Goal: Answer question/provide support: Share knowledge or assist other users

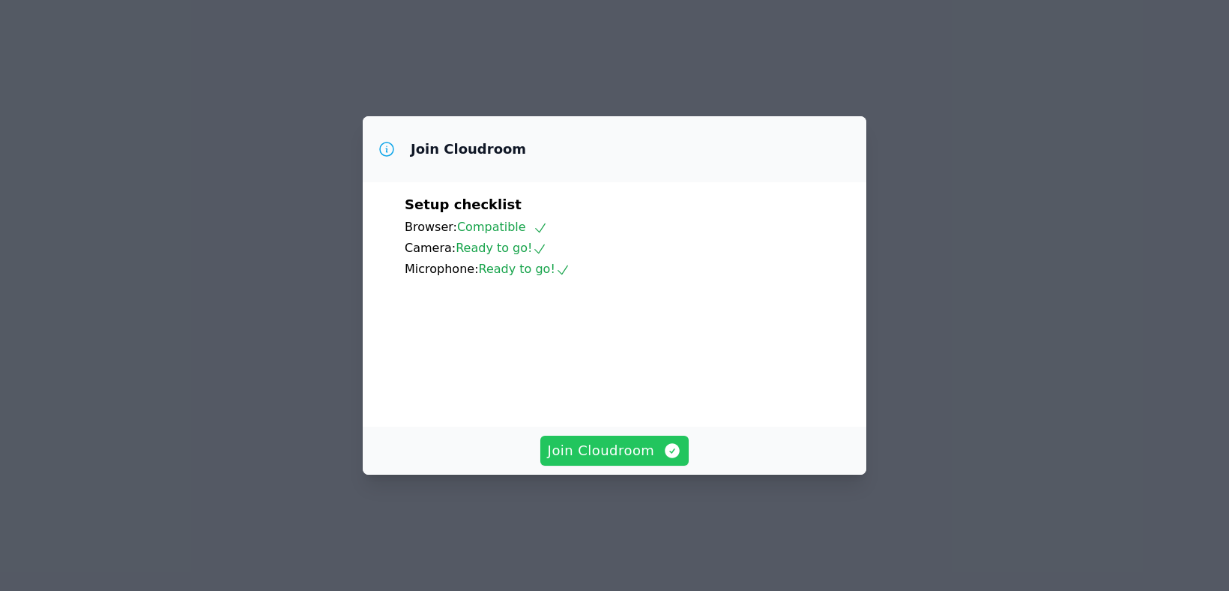
click at [643, 461] on span "Join Cloudroom" at bounding box center [615, 450] width 134 height 21
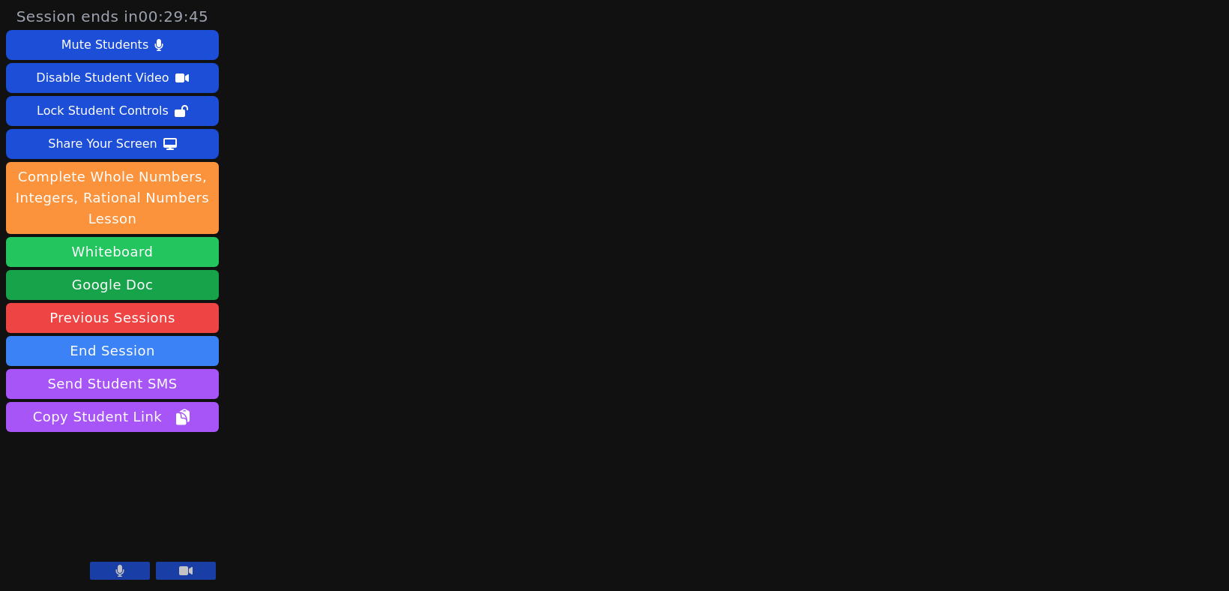
click at [139, 259] on button "Whiteboard" at bounding box center [112, 252] width 213 height 30
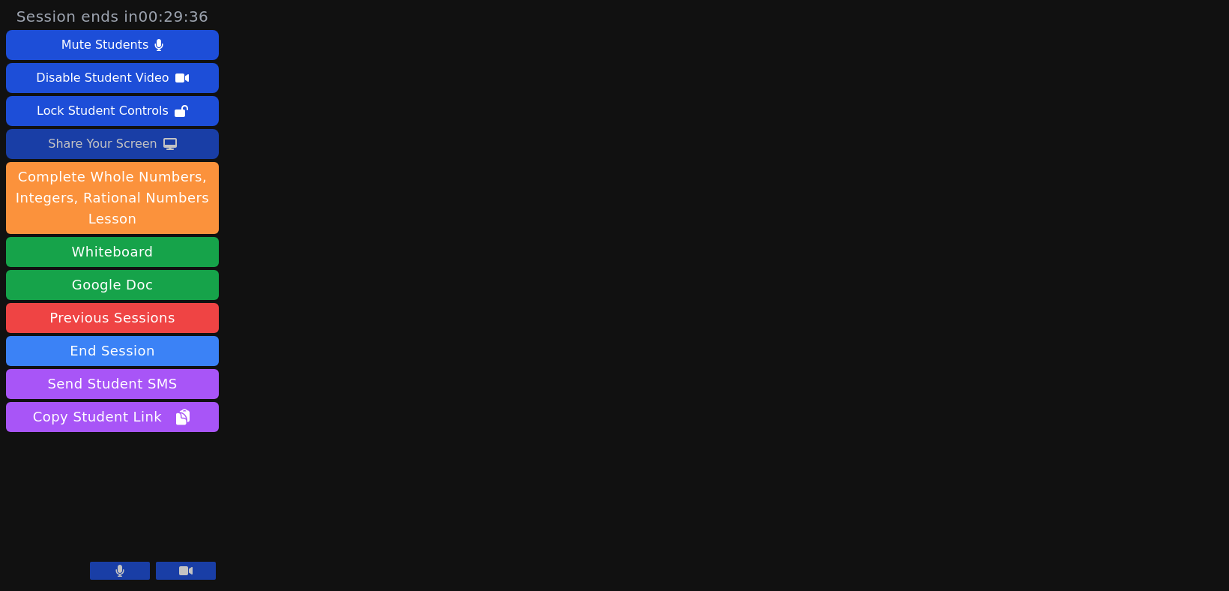
click at [123, 148] on div "Share Your Screen" at bounding box center [102, 144] width 109 height 24
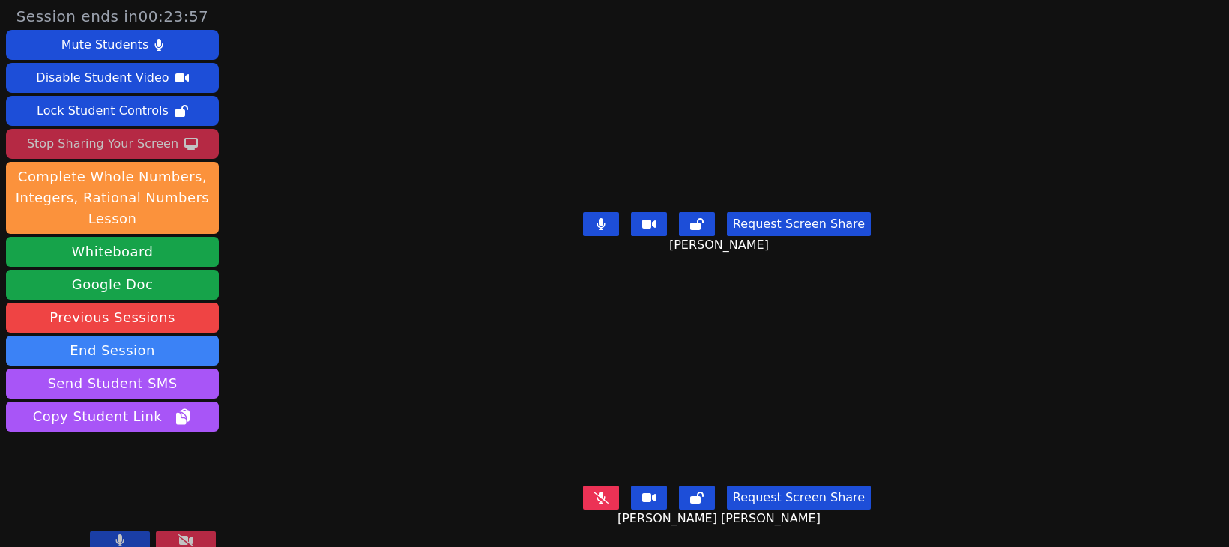
click at [182, 542] on icon at bounding box center [185, 540] width 15 height 12
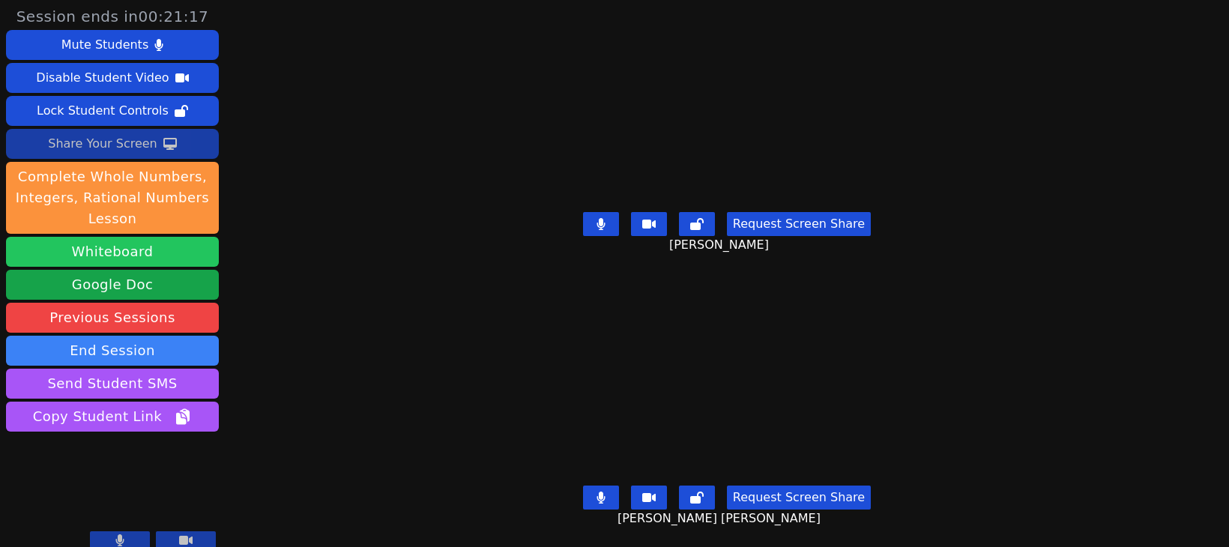
click at [97, 256] on button "Whiteboard" at bounding box center [112, 252] width 213 height 30
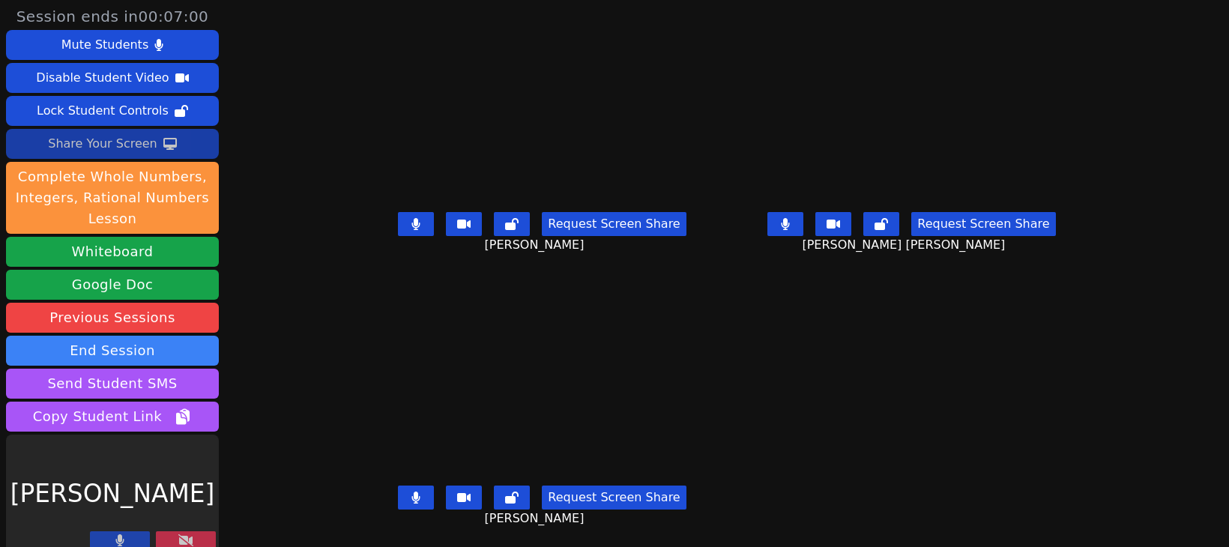
click at [182, 537] on icon at bounding box center [185, 540] width 15 height 12
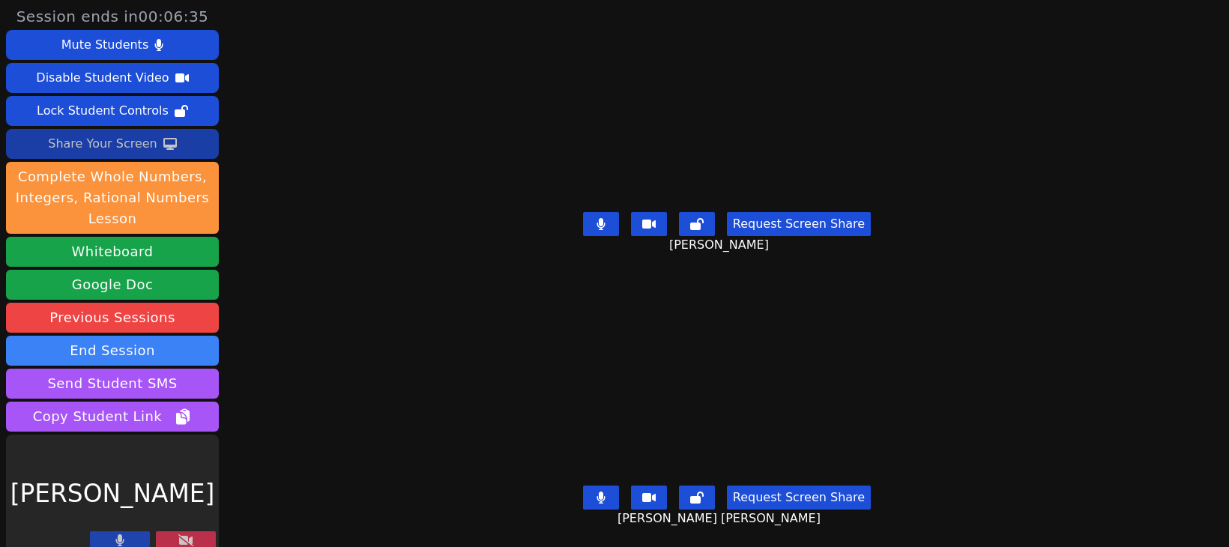
click at [199, 542] on button at bounding box center [186, 540] width 60 height 18
click at [178, 543] on icon at bounding box center [185, 540] width 15 height 12
click at [175, 539] on button at bounding box center [186, 540] width 60 height 18
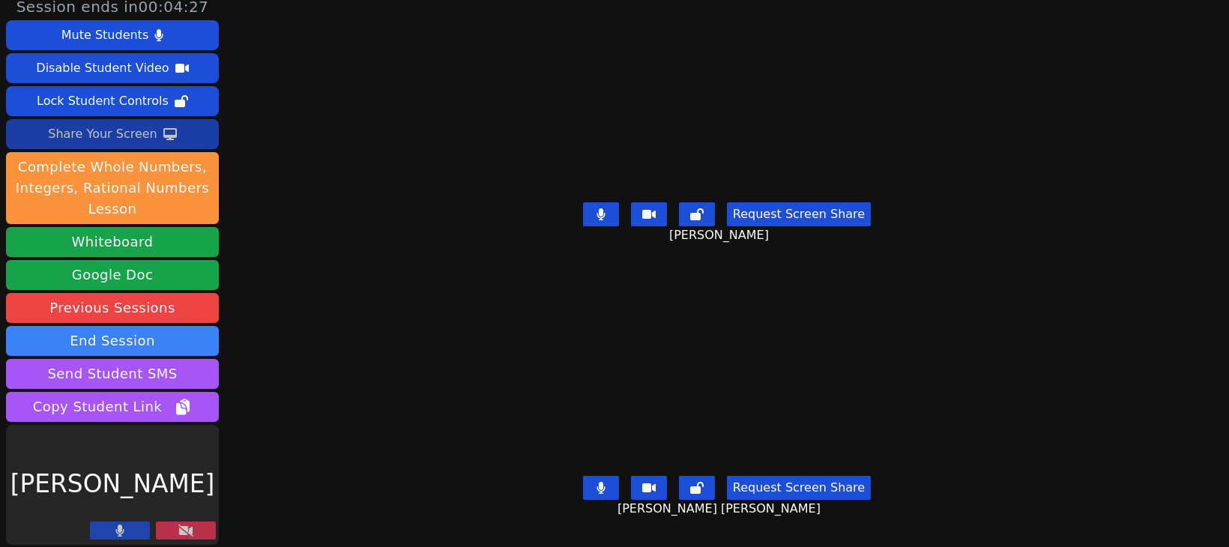
scroll to position [13, 0]
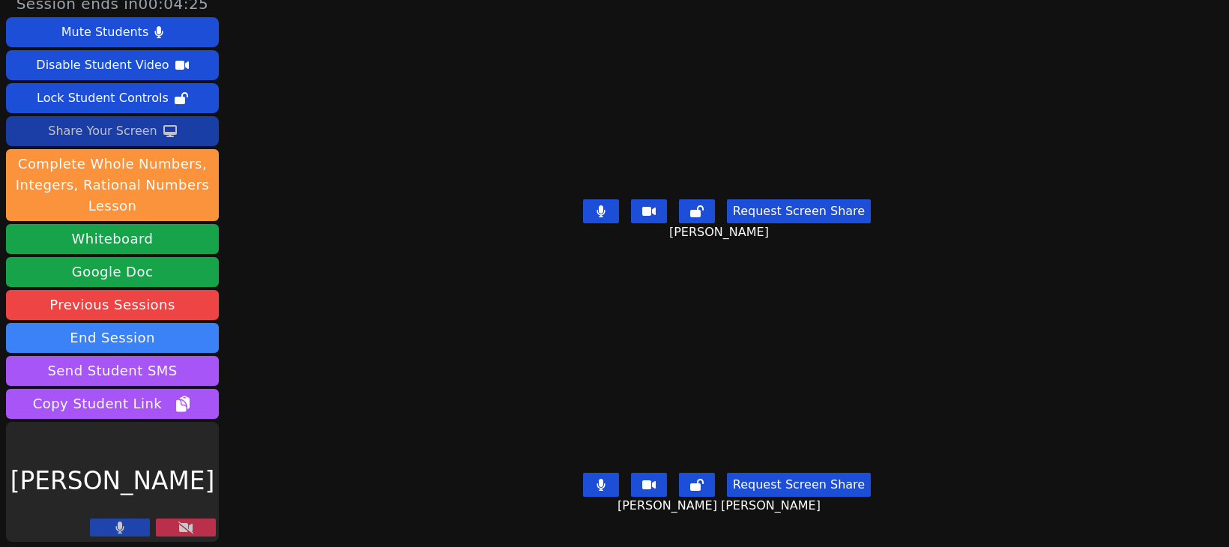
click at [178, 527] on icon at bounding box center [185, 528] width 15 height 12
click at [180, 530] on icon at bounding box center [185, 528] width 15 height 12
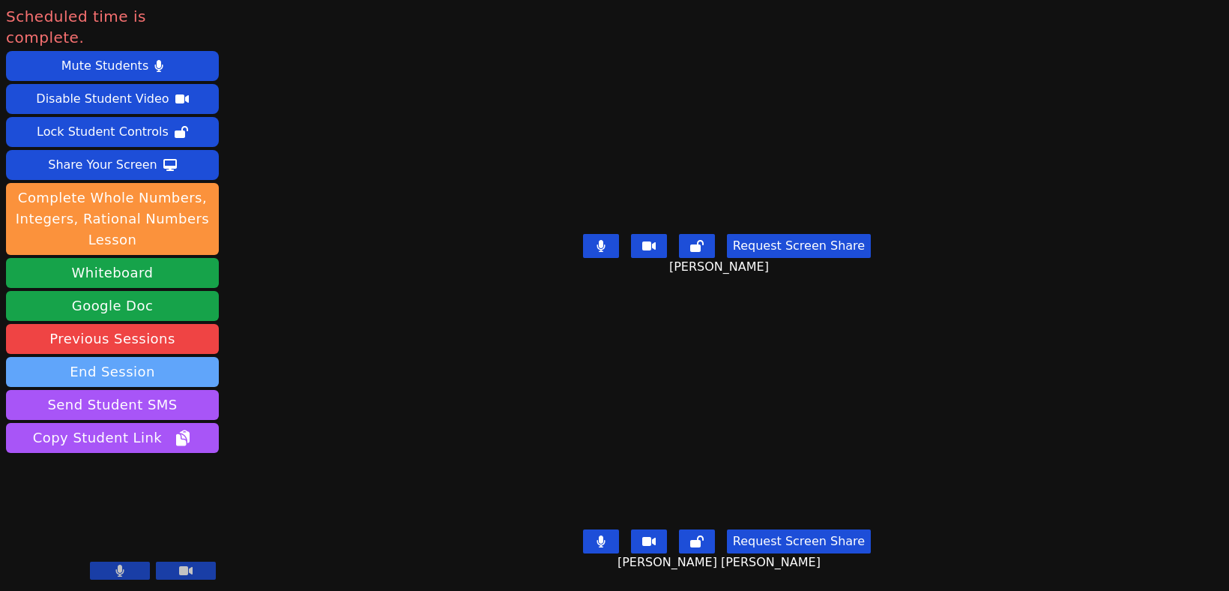
click at [112, 357] on button "End Session" at bounding box center [112, 372] width 213 height 30
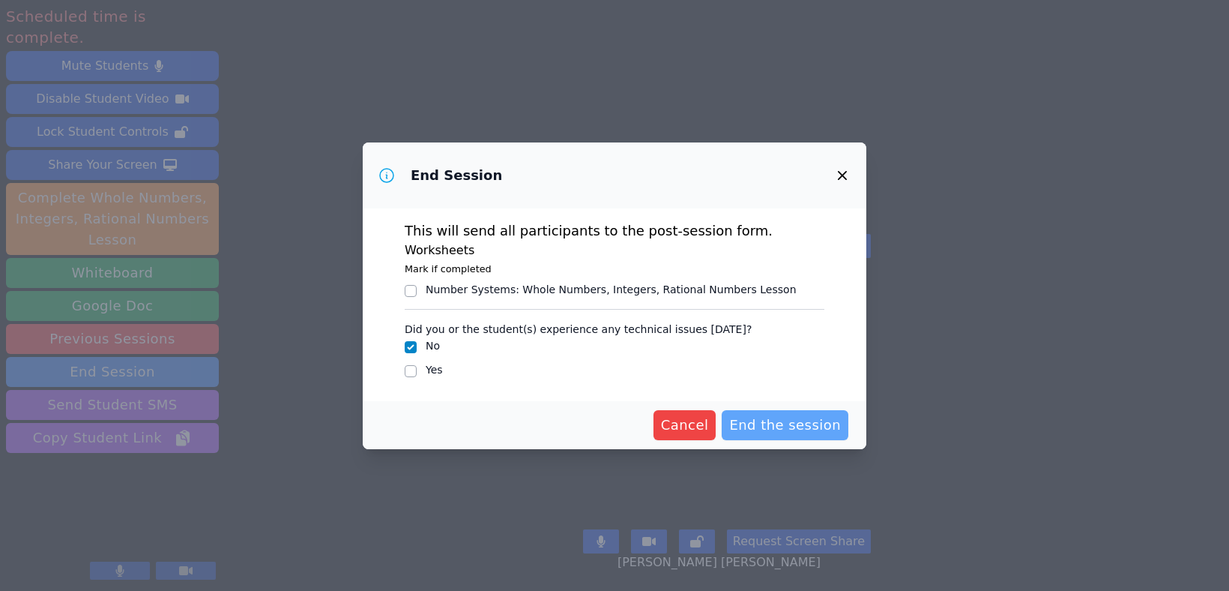
click at [770, 433] on span "End the session" at bounding box center [785, 425] width 112 height 21
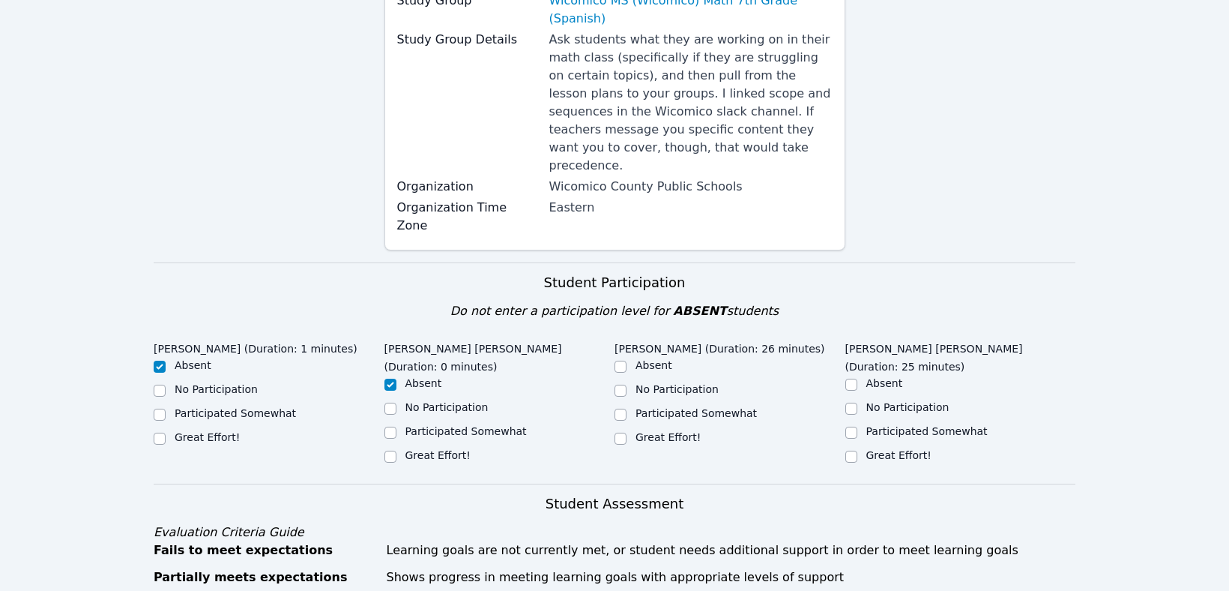
scroll to position [326, 0]
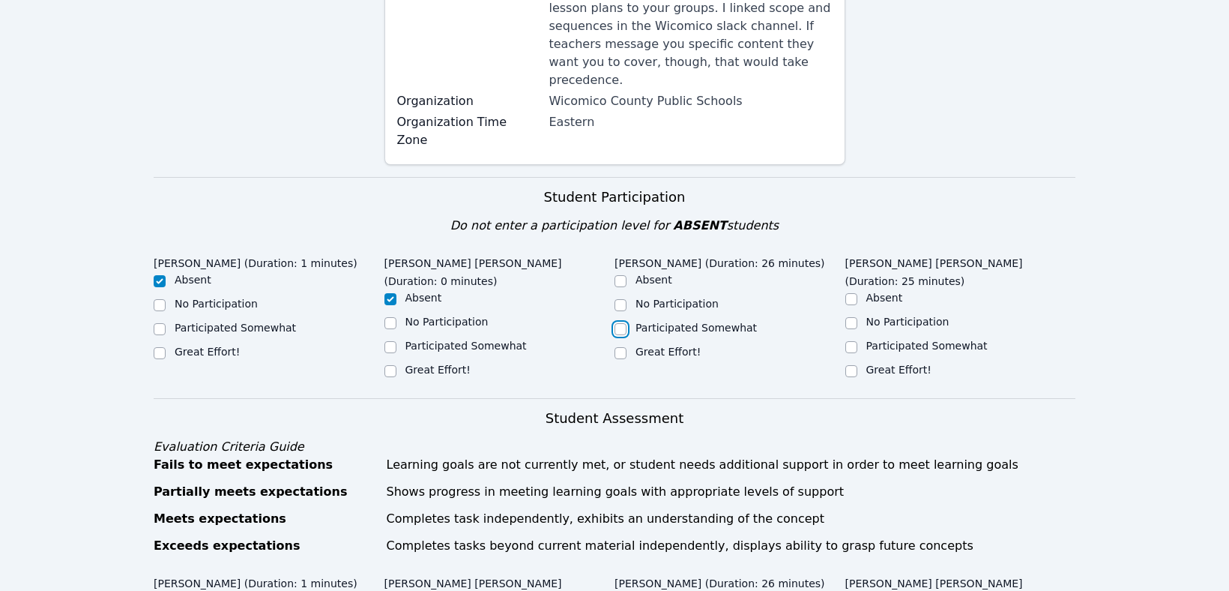
click at [621, 323] on input "Participated Somewhat" at bounding box center [621, 329] width 12 height 12
checkbox input "true"
click at [618, 347] on input "Great Effort!" at bounding box center [621, 353] width 12 height 12
checkbox input "true"
checkbox input "false"
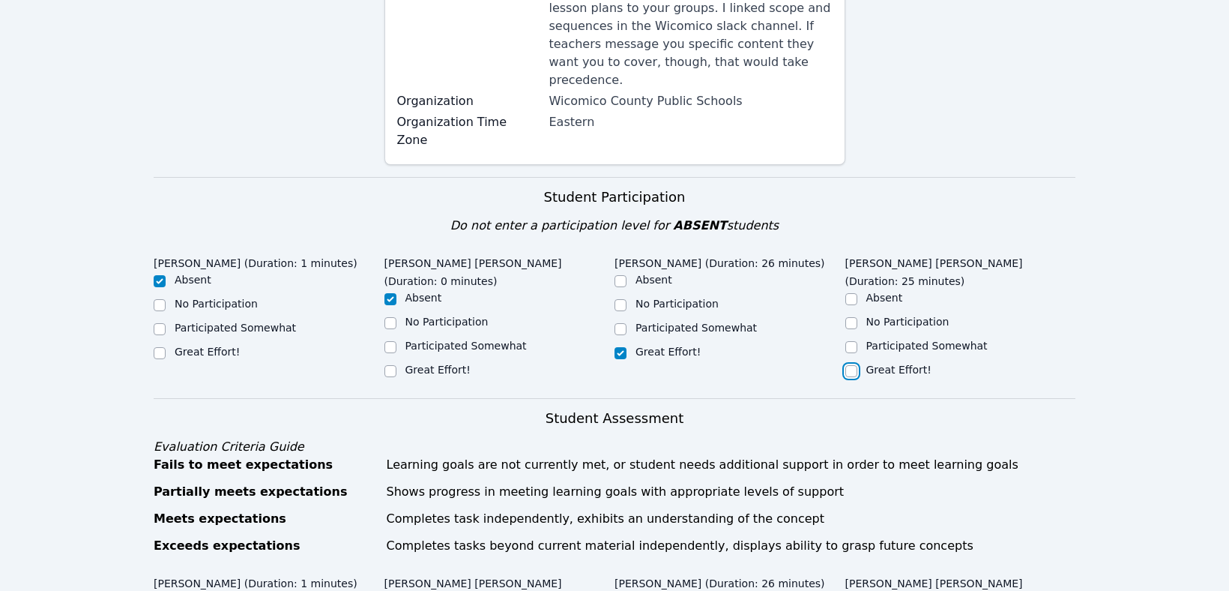
click at [852, 365] on input "Great Effort!" at bounding box center [852, 371] width 12 height 12
checkbox input "true"
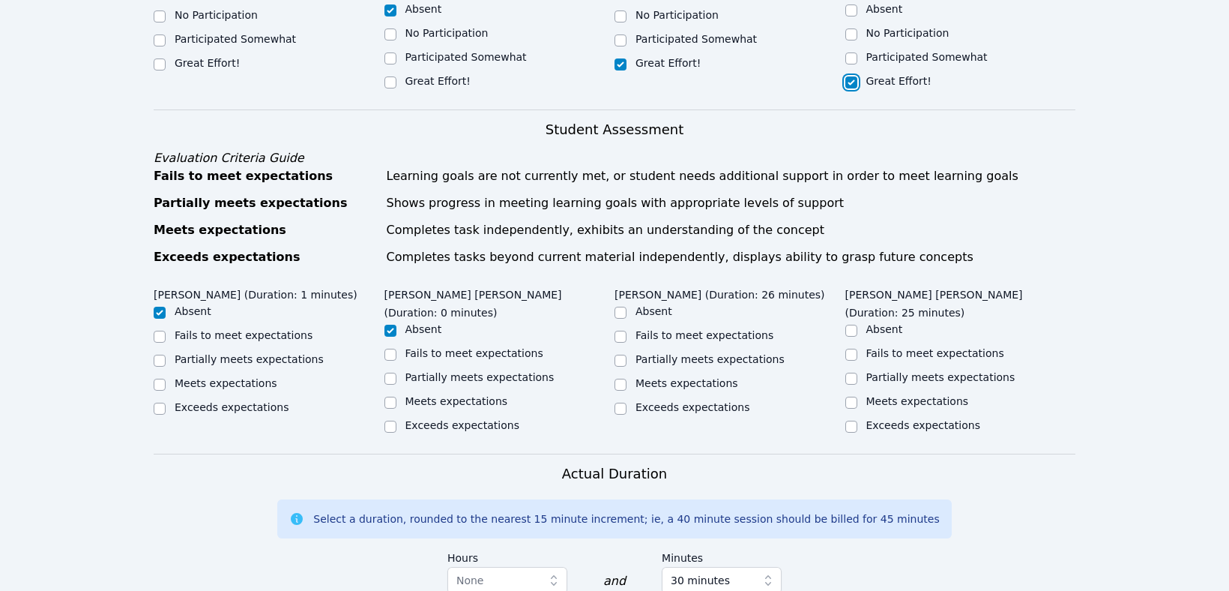
scroll to position [840, 0]
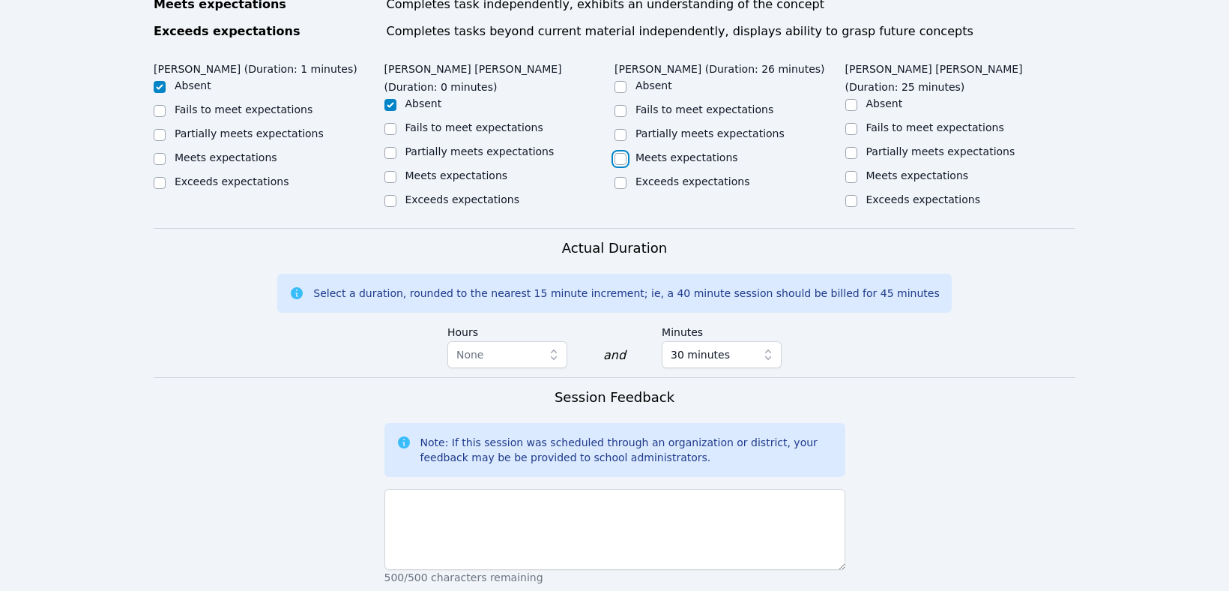
click at [621, 153] on input "Meets expectations" at bounding box center [621, 159] width 12 height 12
checkbox input "true"
click at [852, 171] on input "Meets expectations" at bounding box center [852, 177] width 12 height 12
checkbox input "true"
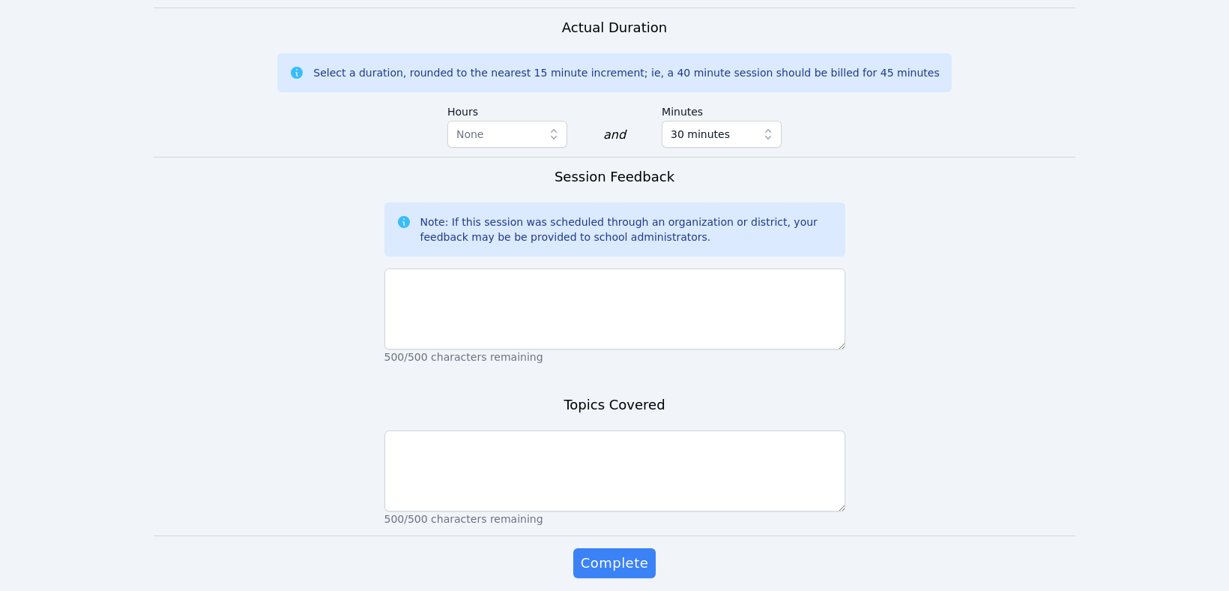
scroll to position [1064, 0]
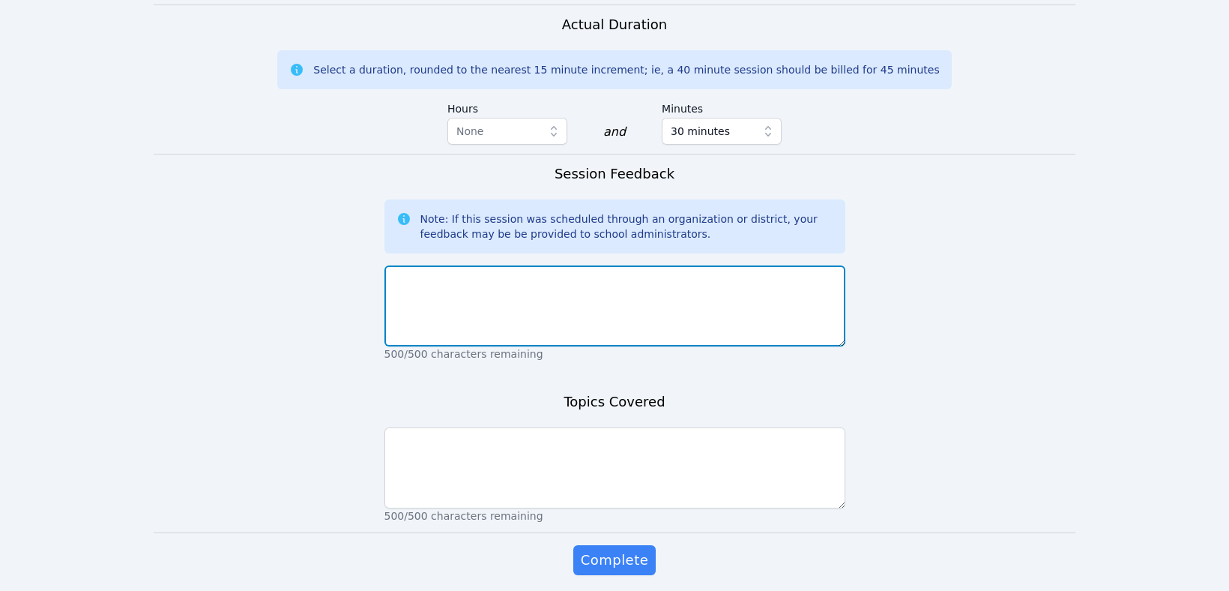
drag, startPoint x: 489, startPoint y: 224, endPoint x: 1229, endPoint y: 475, distance: 780.4
click at [489, 265] on textarea at bounding box center [615, 305] width 461 height 81
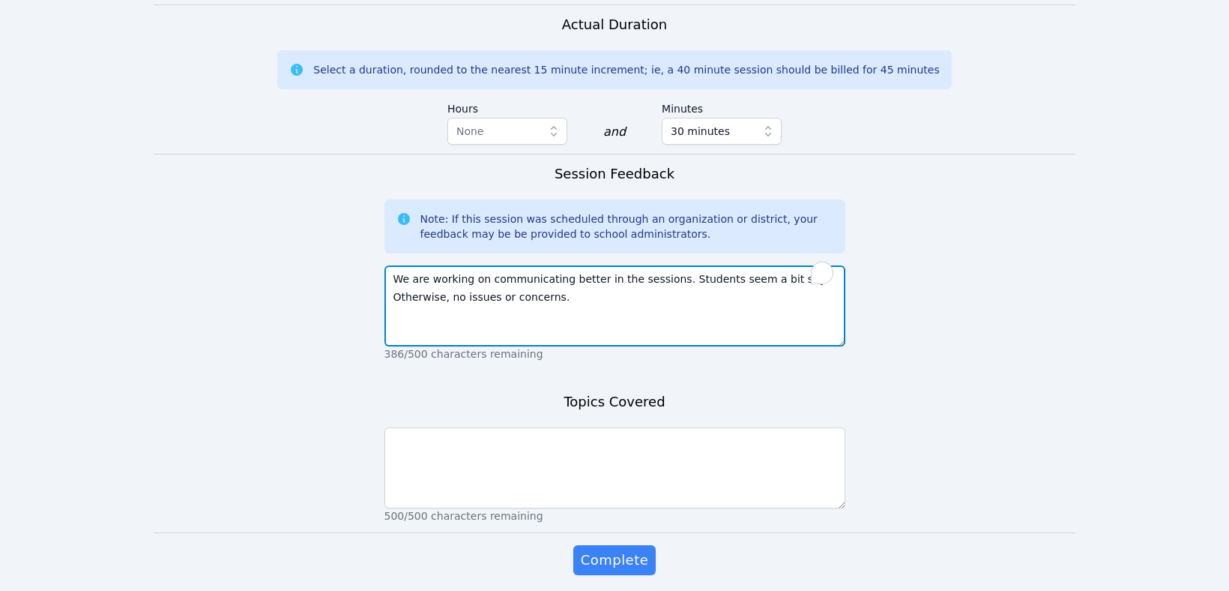
type textarea "We are working on communicating better in the sessions. Students seem a bit shy…"
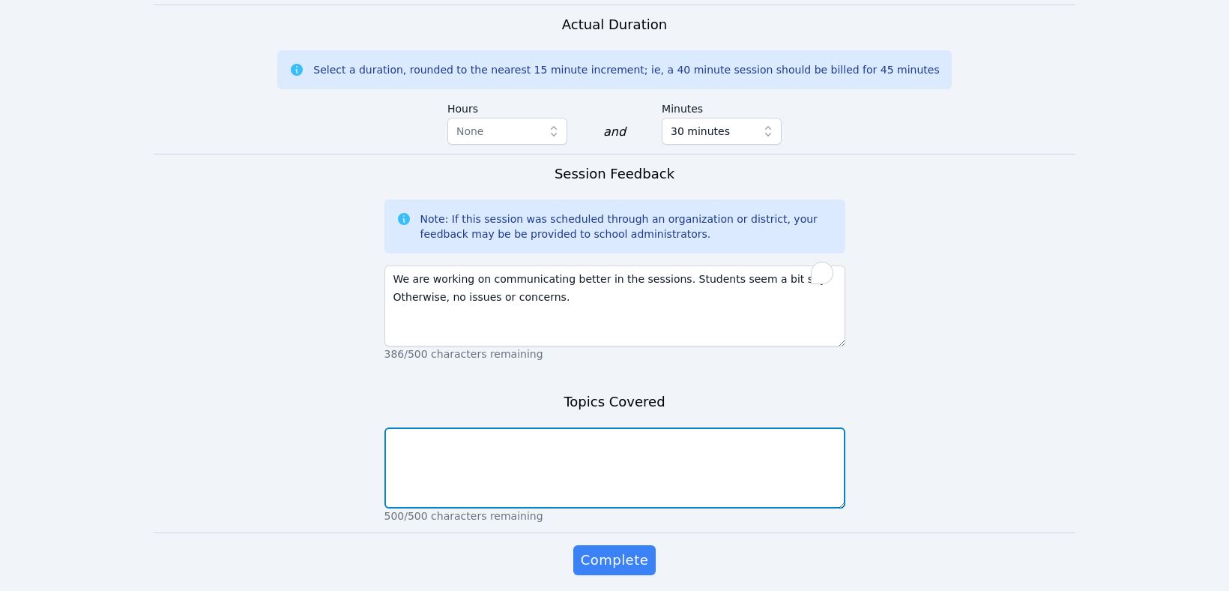
click at [498, 429] on textarea at bounding box center [615, 467] width 461 height 81
type textarea "Fractions"
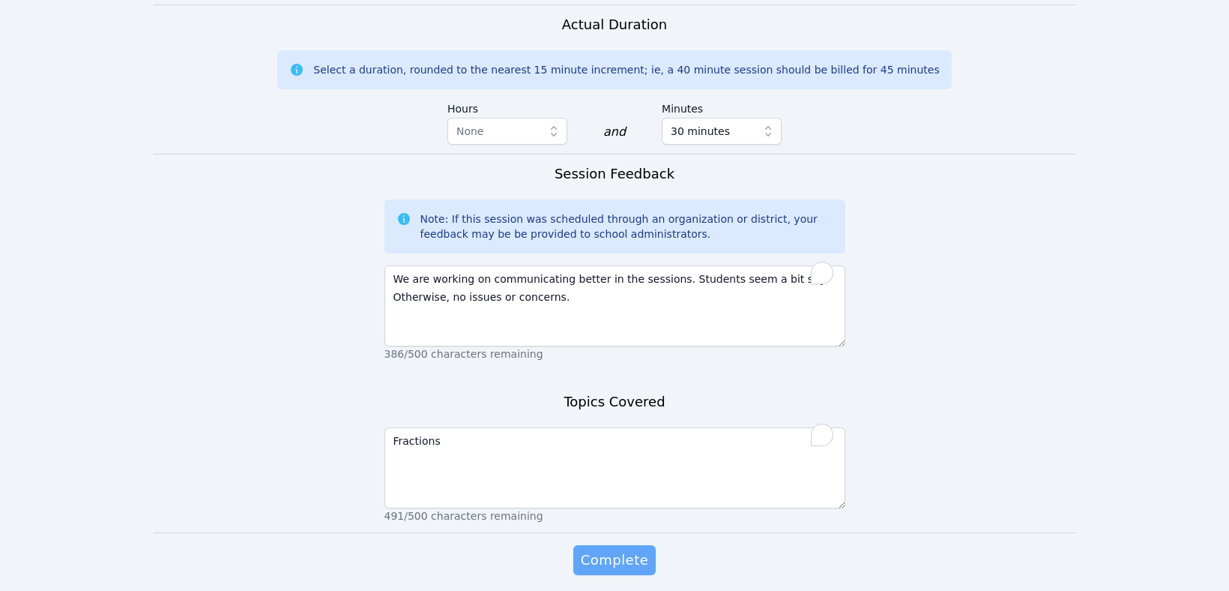
click at [618, 549] on span "Complete" at bounding box center [614, 559] width 67 height 21
